Goal: Information Seeking & Learning: Learn about a topic

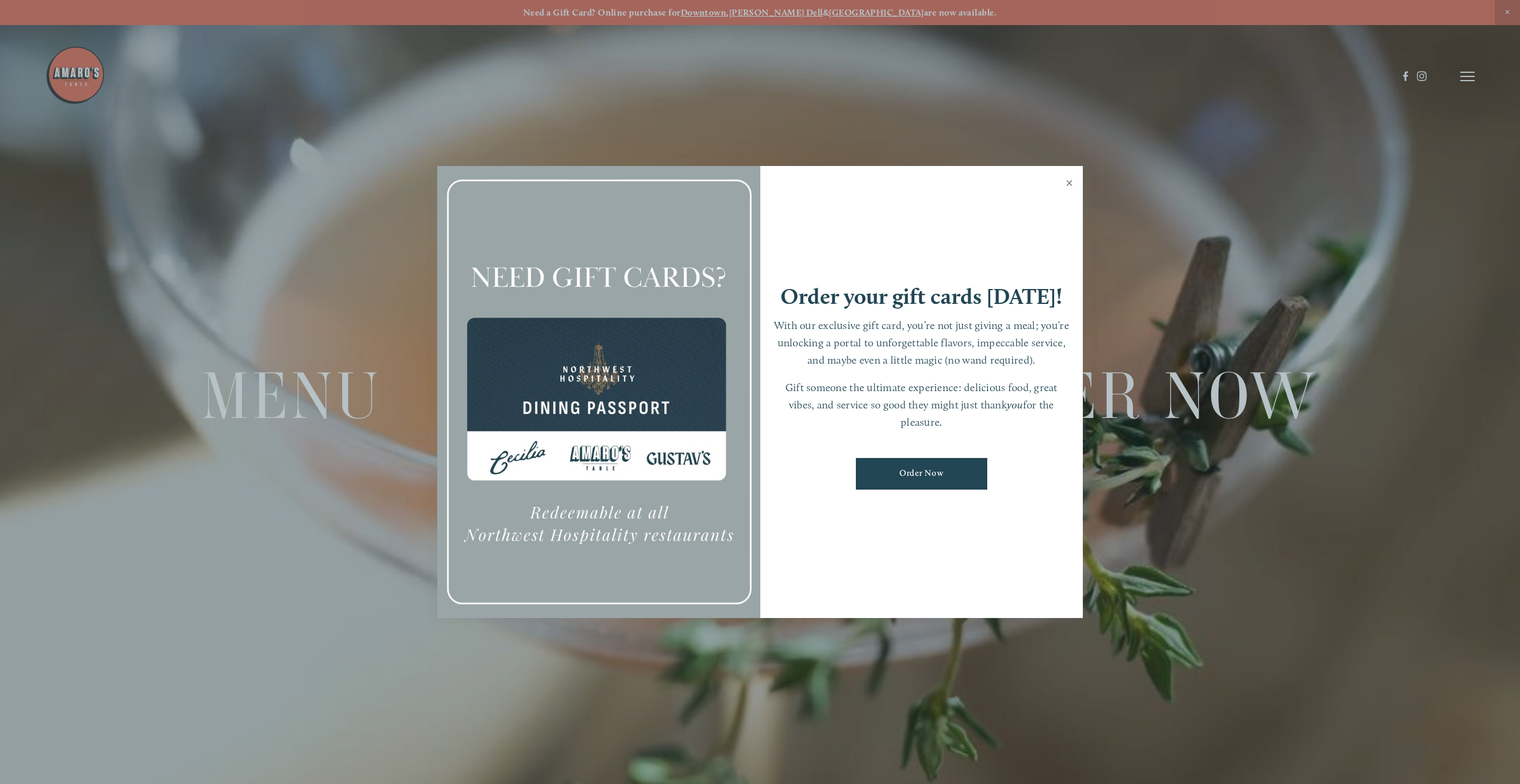
click at [1073, 180] on link "Close" at bounding box center [1069, 185] width 23 height 34
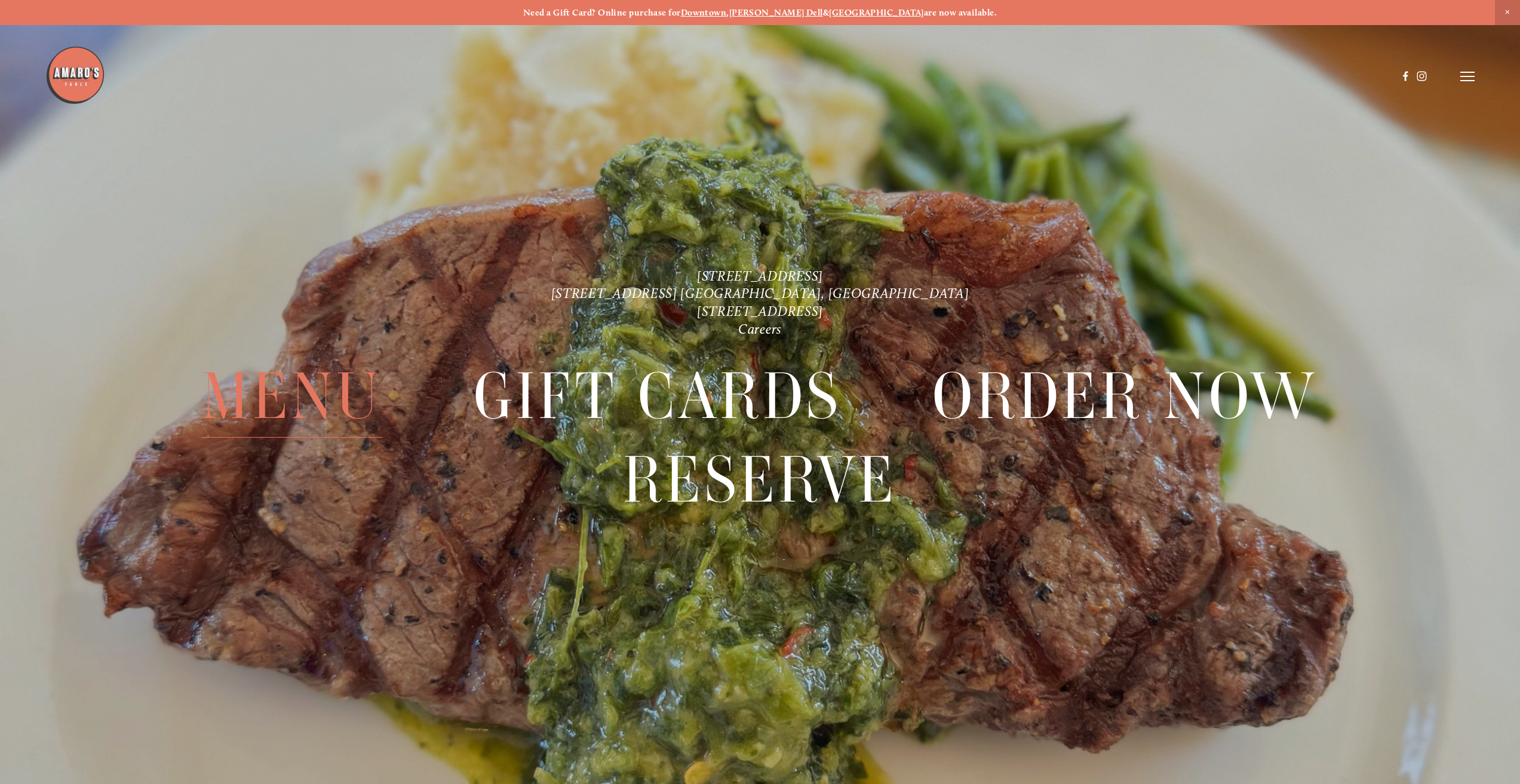
click at [283, 401] on span "Menu" at bounding box center [292, 395] width 180 height 83
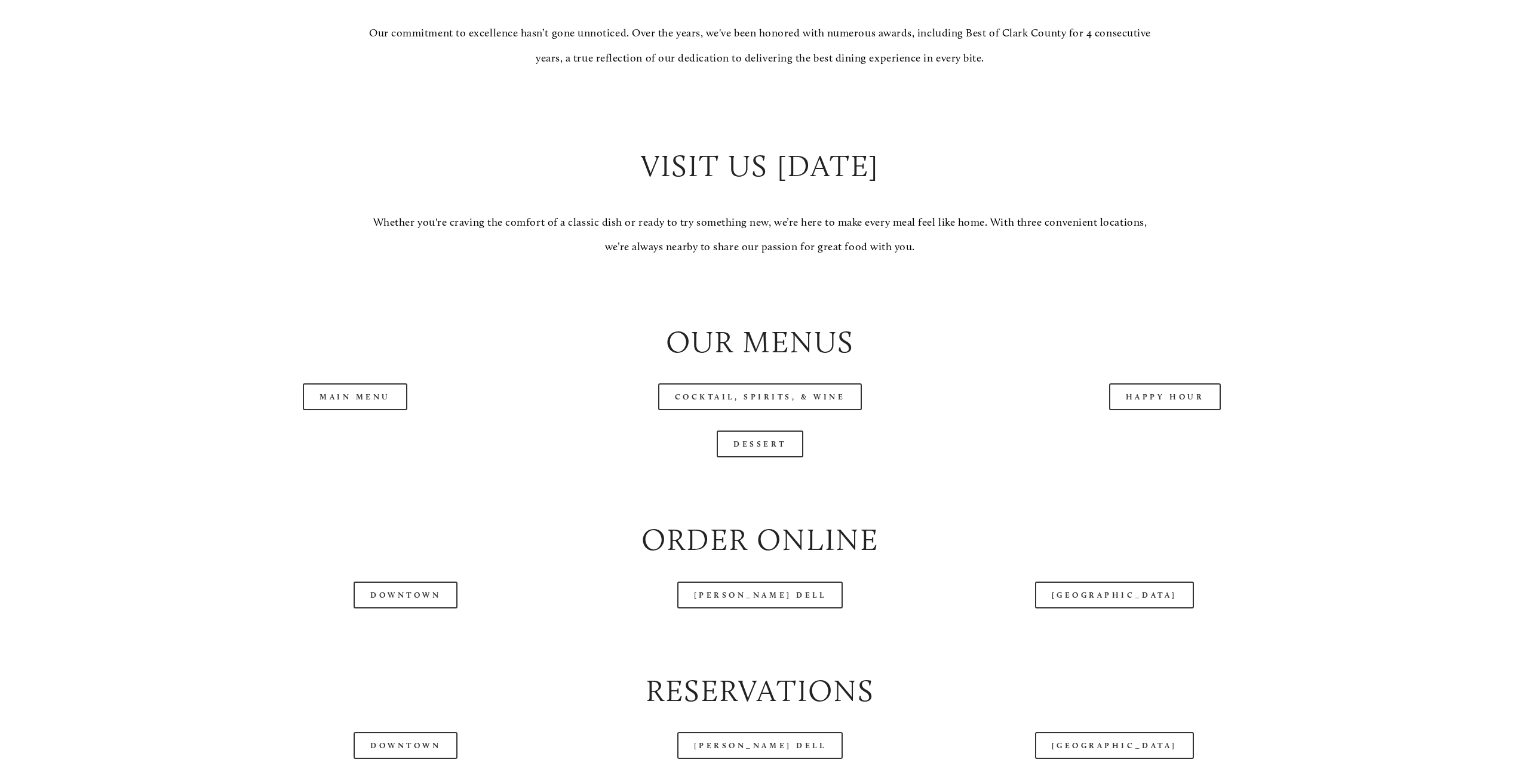
scroll to position [1433, 0]
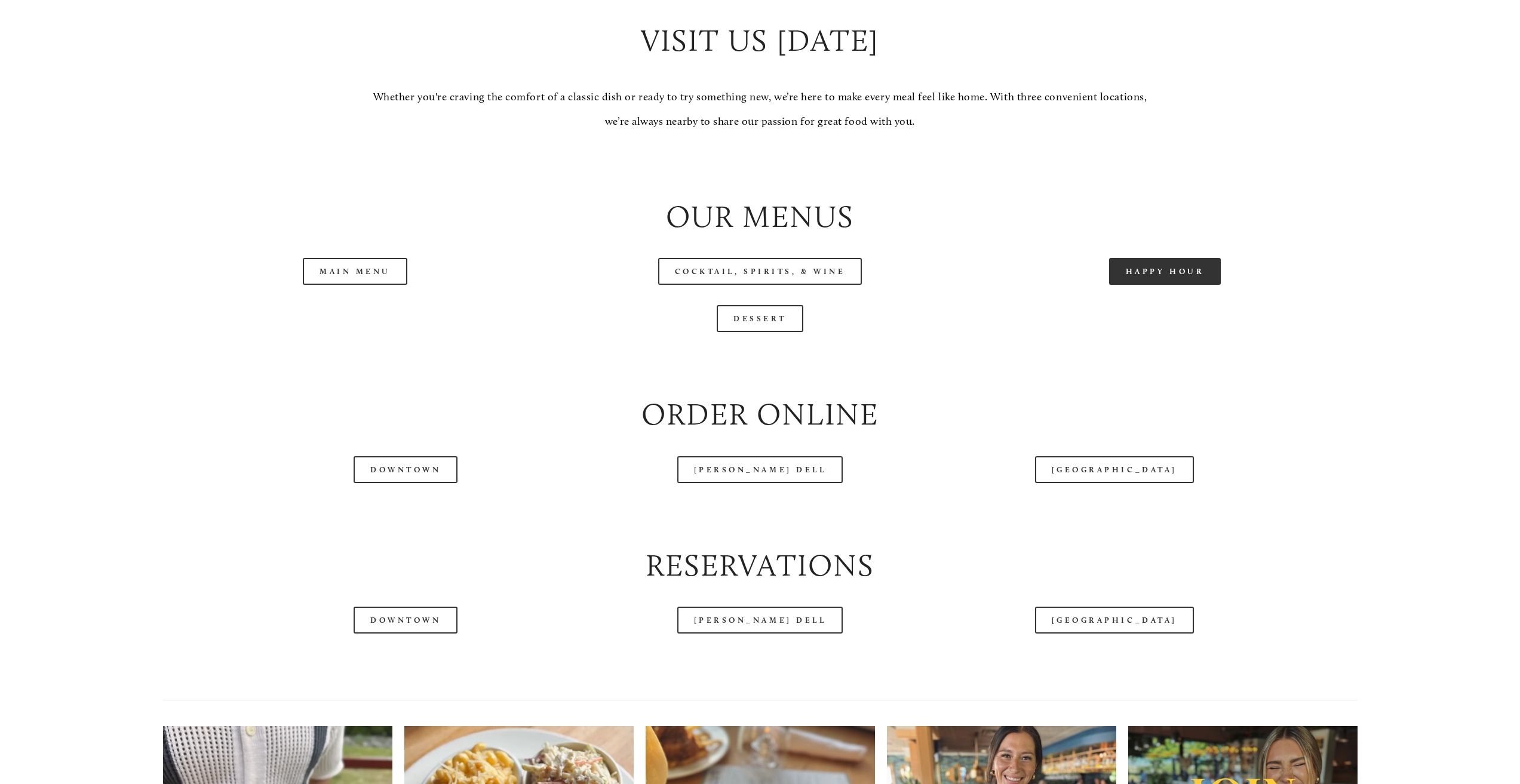
click at [1143, 283] on link "Happy Hour" at bounding box center [1165, 271] width 113 height 27
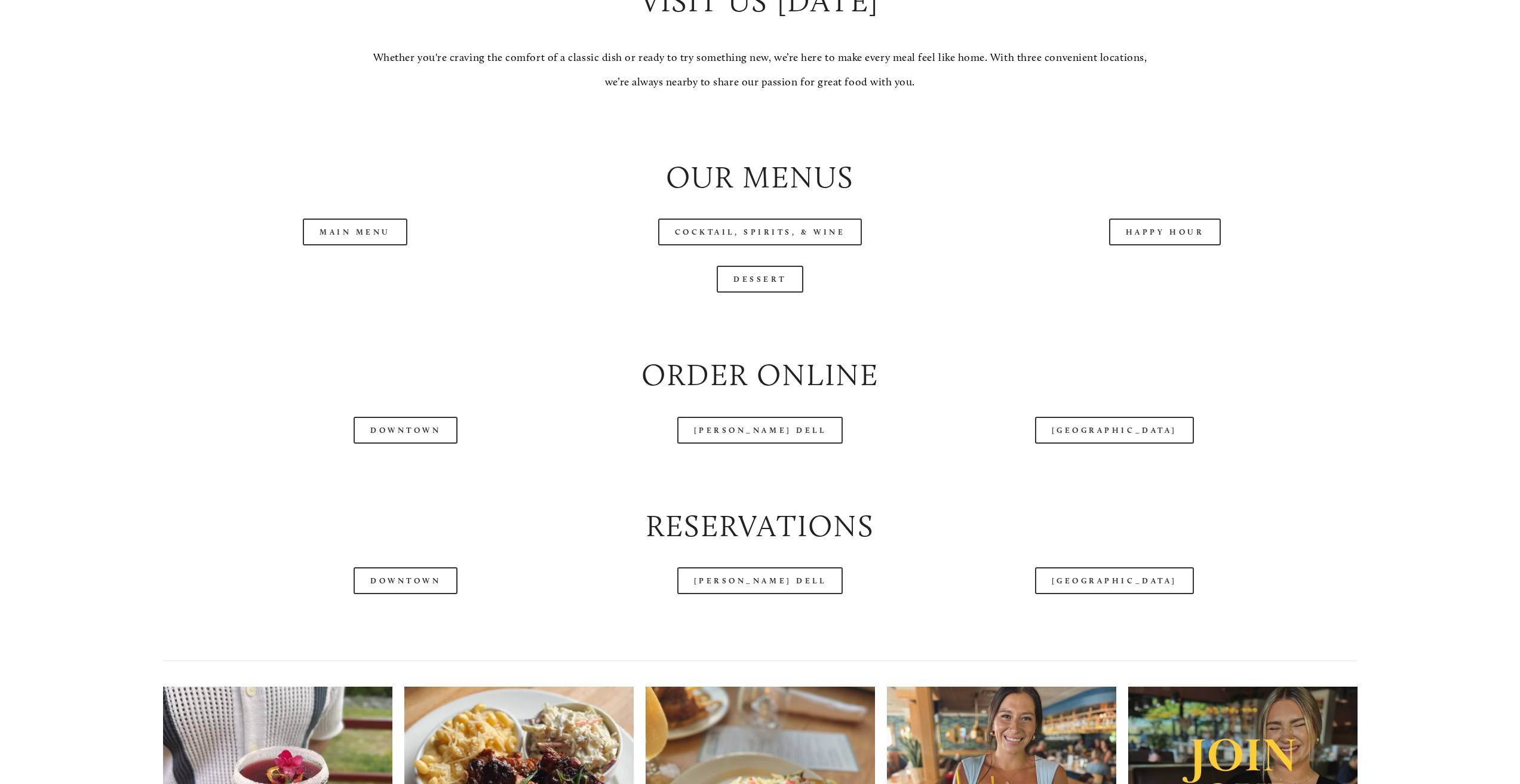
scroll to position [1492, 0]
